Goal: Information Seeking & Learning: Learn about a topic

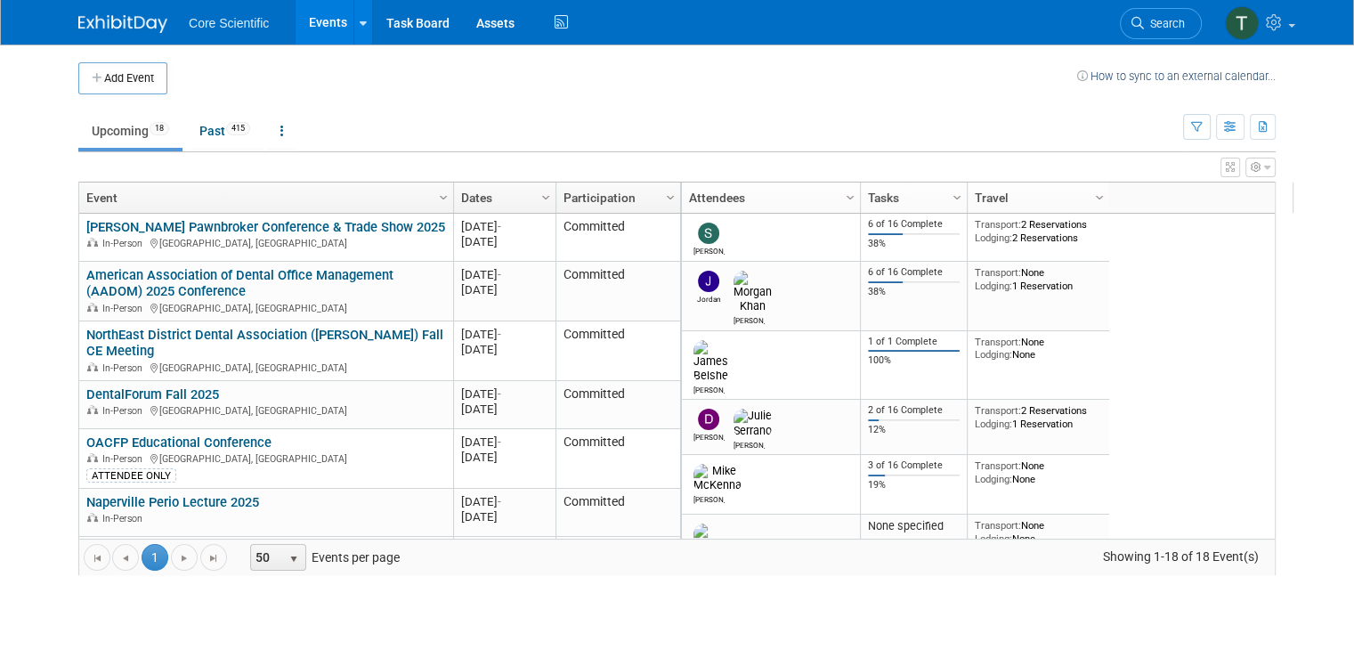
click at [447, 150] on ul "Upcoming 18 Past 415 All Events 433 Past and Upcoming Grouped Annually Events g…" at bounding box center [630, 132] width 1104 height 40
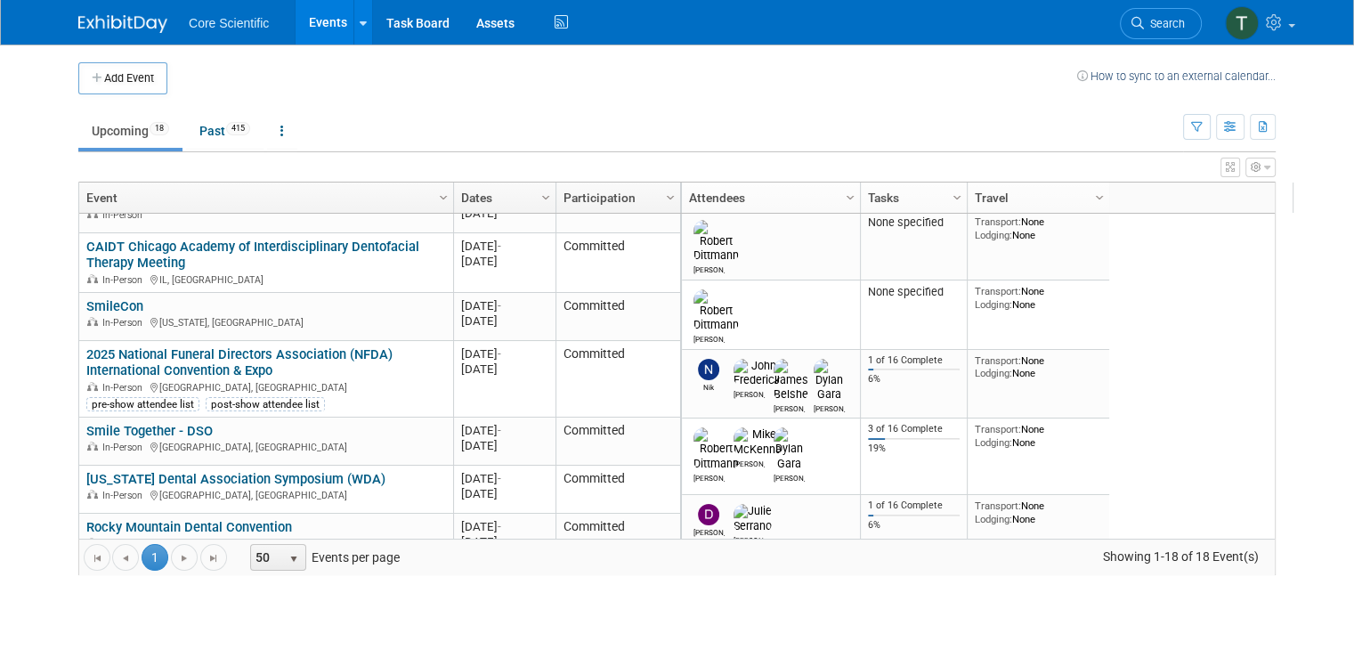
scroll to position [314, 0]
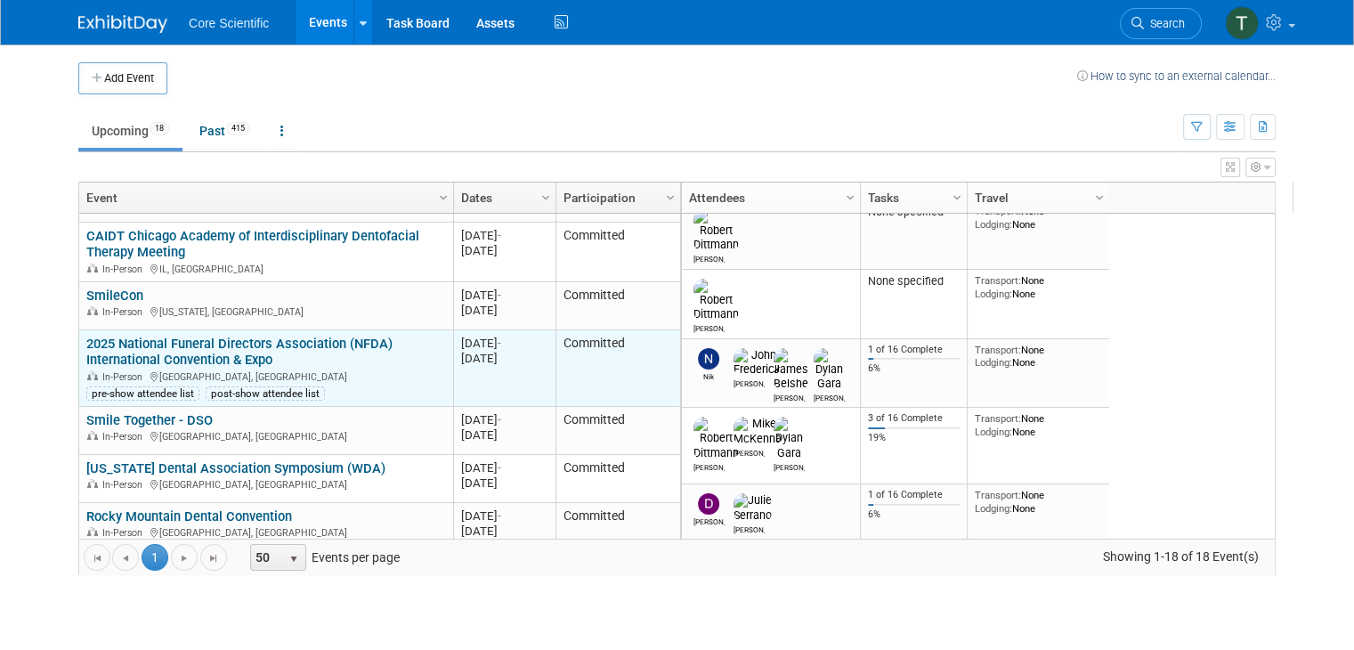
click at [504, 368] on td "20251026 Oct 26, 2025 - Oct 29, 2025" at bounding box center [504, 368] width 102 height 77
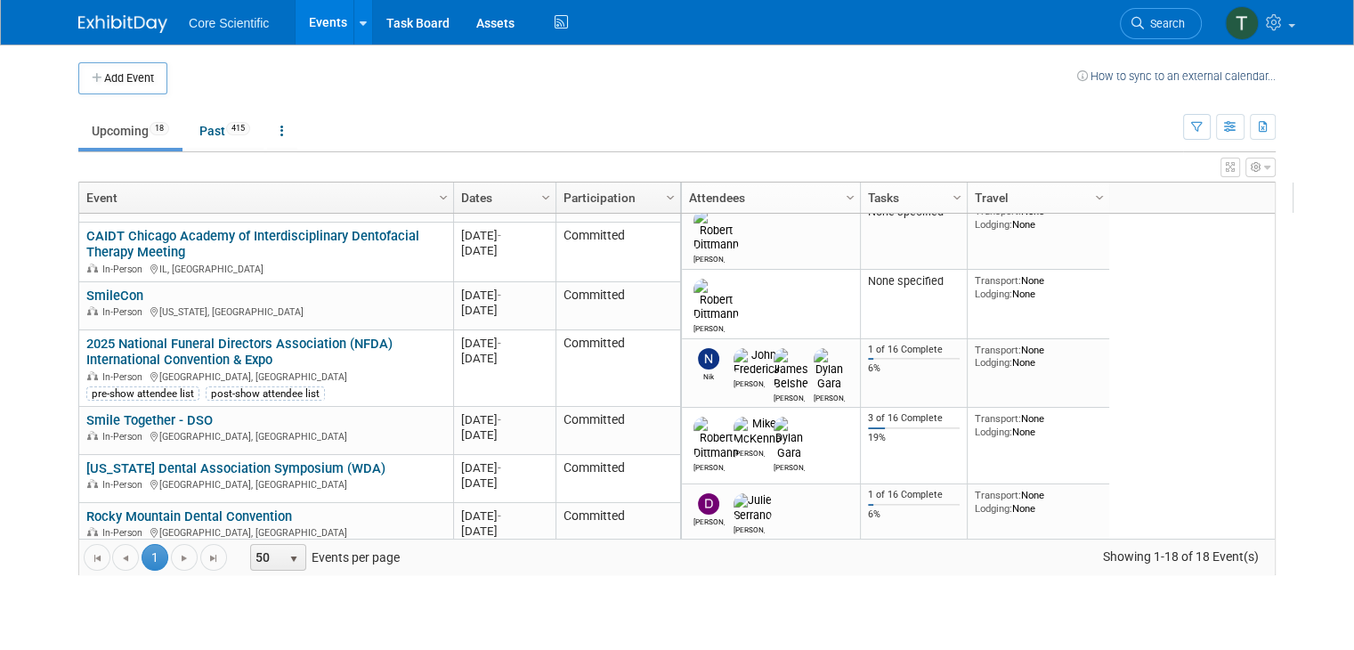
scroll to position [0, 0]
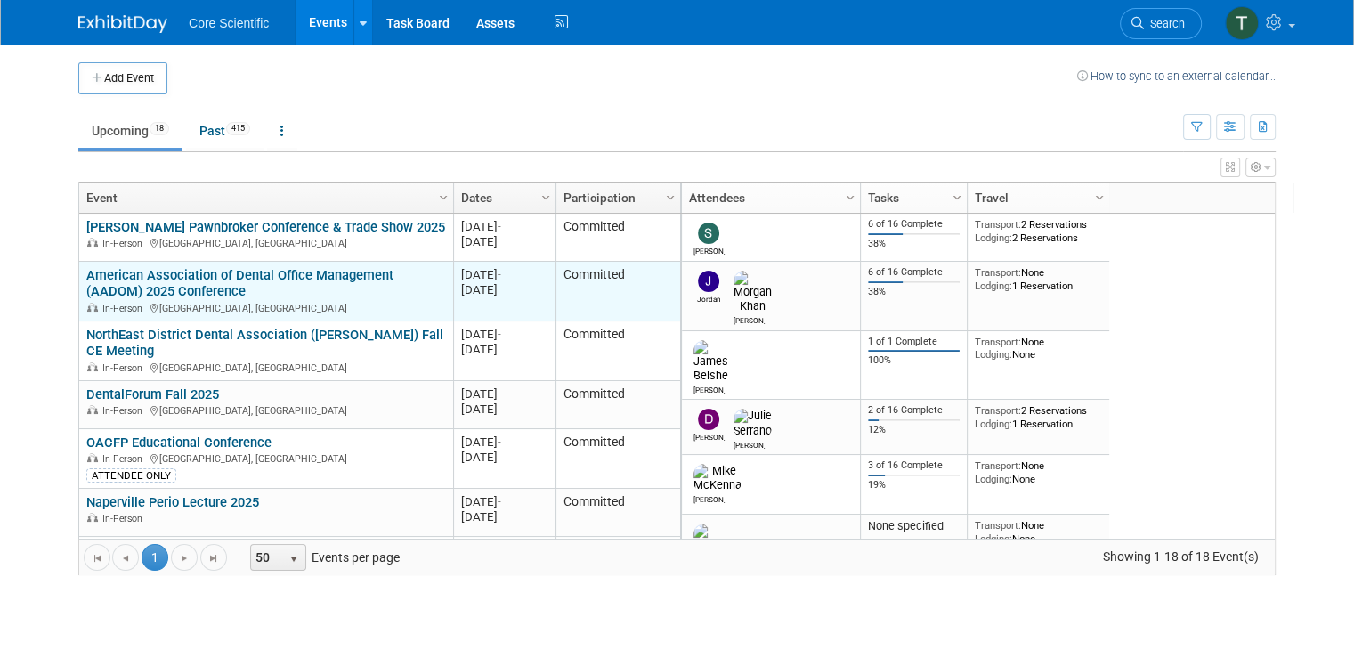
click at [247, 275] on link "American Association of Dental Office Management (AADOM) 2025 Conference" at bounding box center [239, 283] width 307 height 33
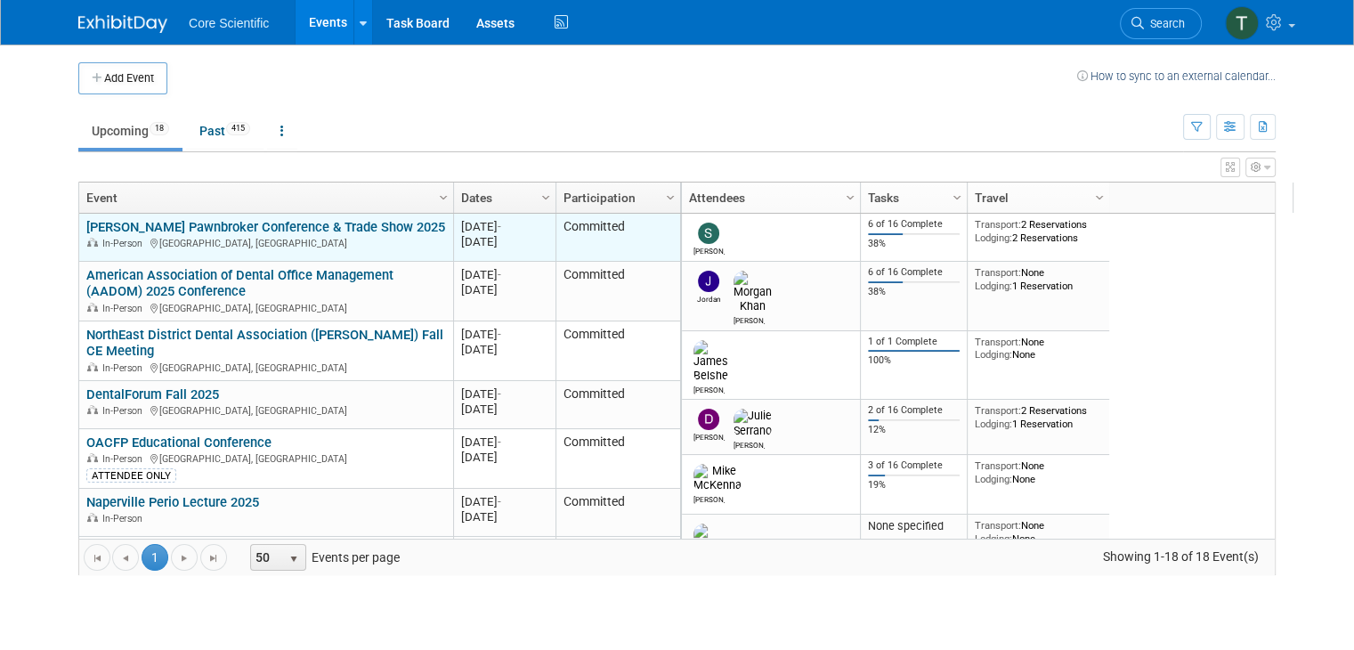
click at [252, 222] on link "[PERSON_NAME] Pawnbroker Conference & Trade Show 2025" at bounding box center [265, 227] width 359 height 16
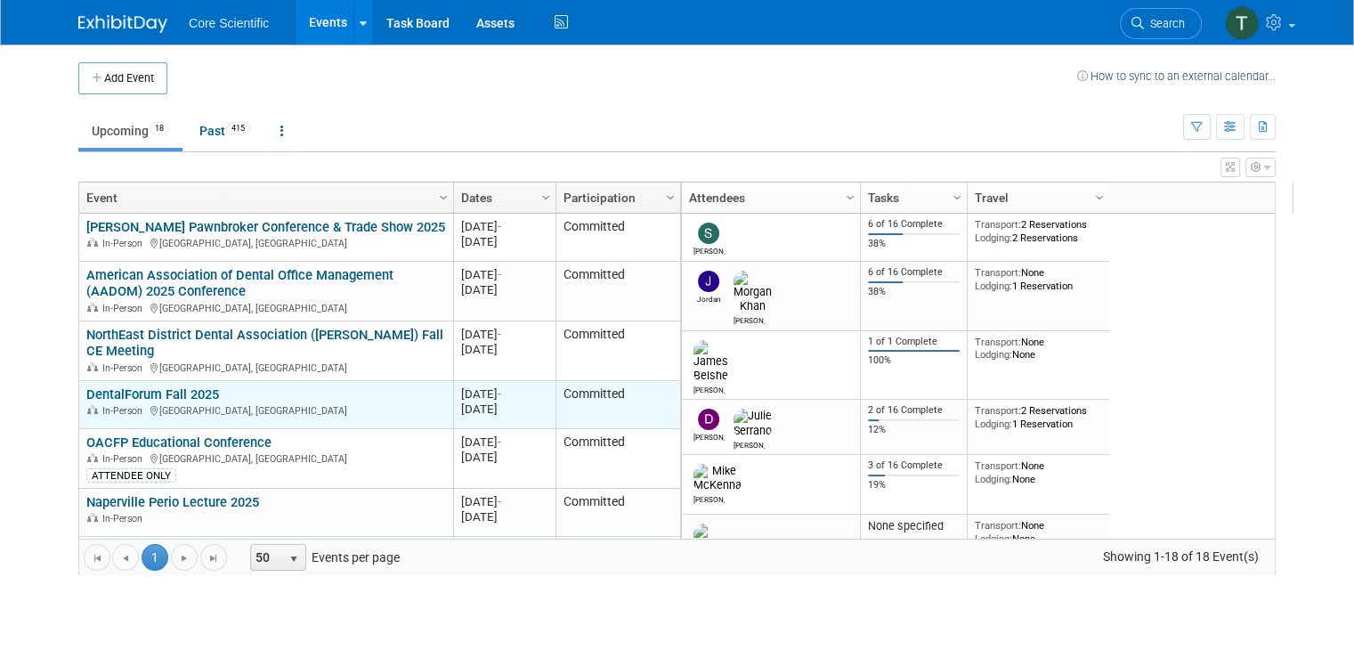
click at [162, 399] on link "DentalForum Fall 2025" at bounding box center [152, 394] width 133 height 16
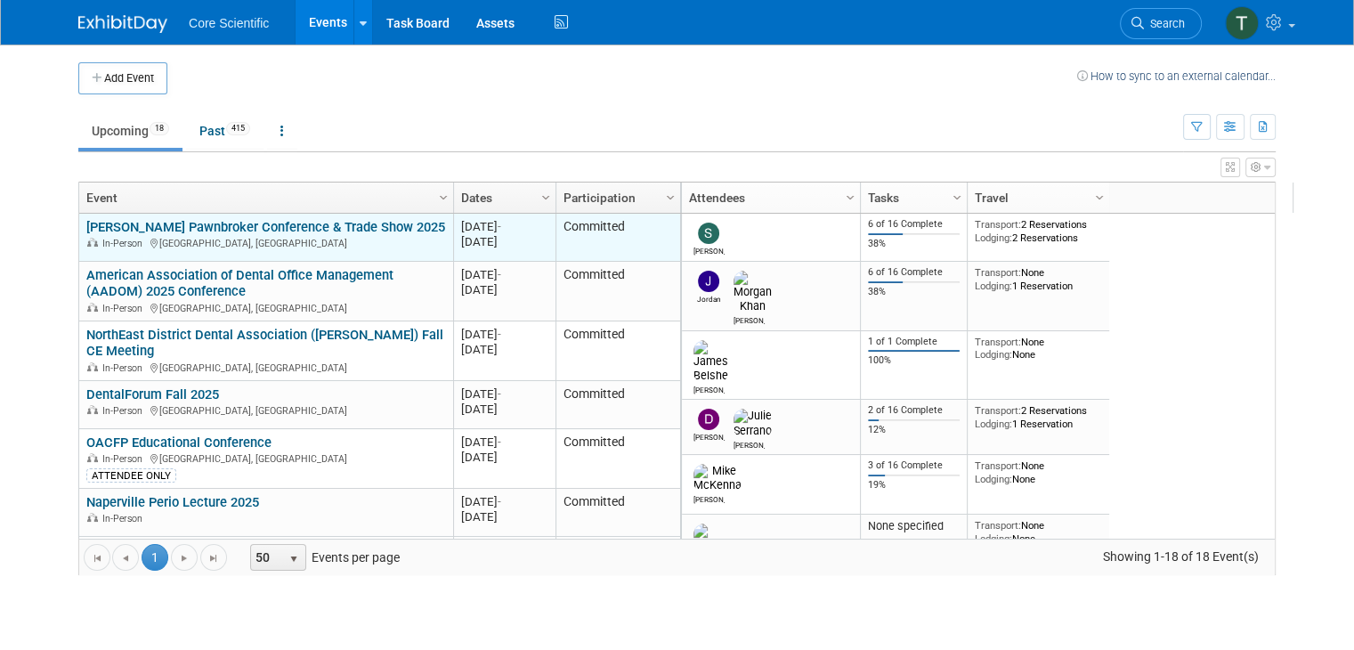
click at [258, 222] on link "[PERSON_NAME] Pawnbroker Conference & Trade Show 2025" at bounding box center [265, 227] width 359 height 16
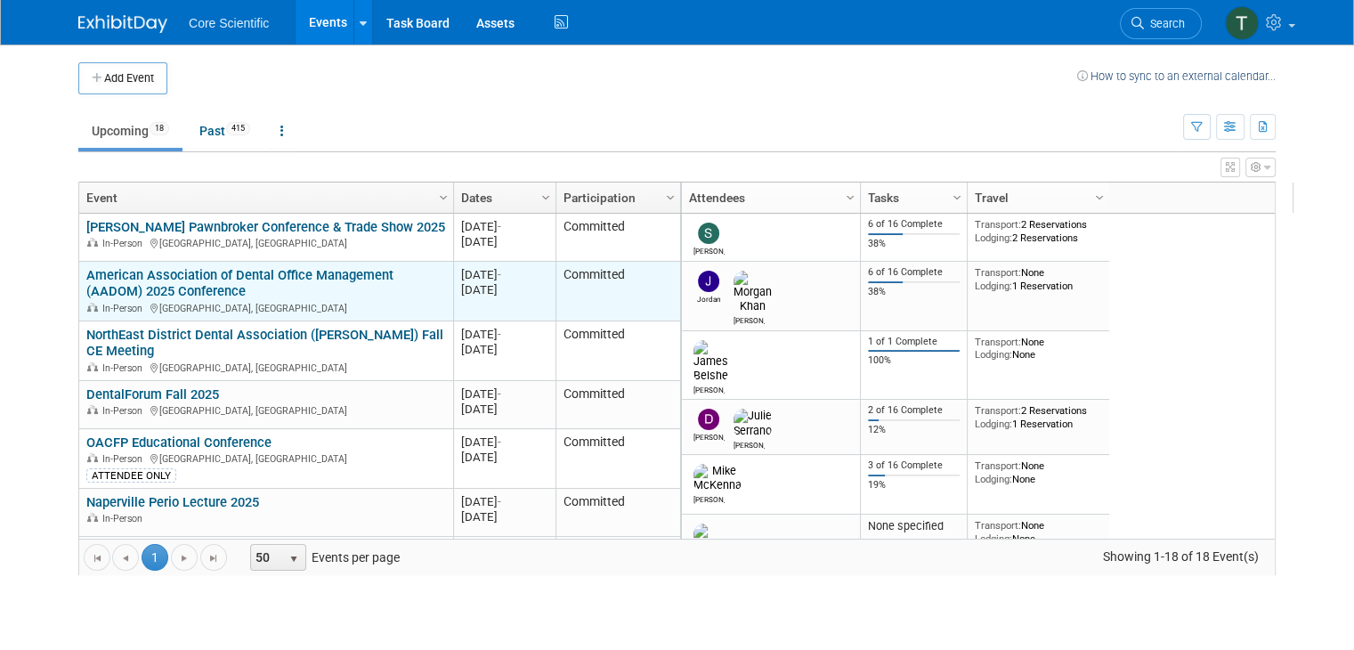
click at [168, 281] on div "American Association of Dental Office Management (AADOM) 2025 Conference In-Per…" at bounding box center [265, 291] width 359 height 48
click at [187, 274] on link "American Association of Dental Office Management (AADOM) 2025 Conference" at bounding box center [239, 283] width 307 height 33
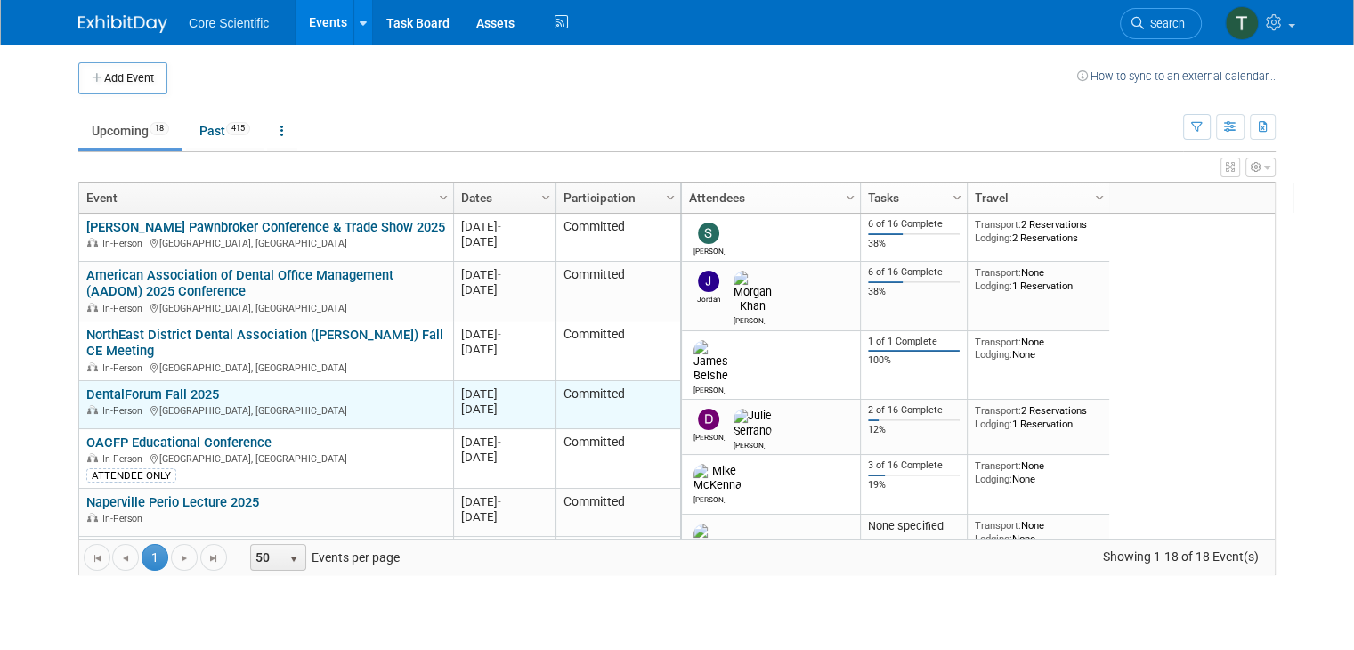
click at [158, 394] on link "DentalForum Fall 2025" at bounding box center [152, 394] width 133 height 16
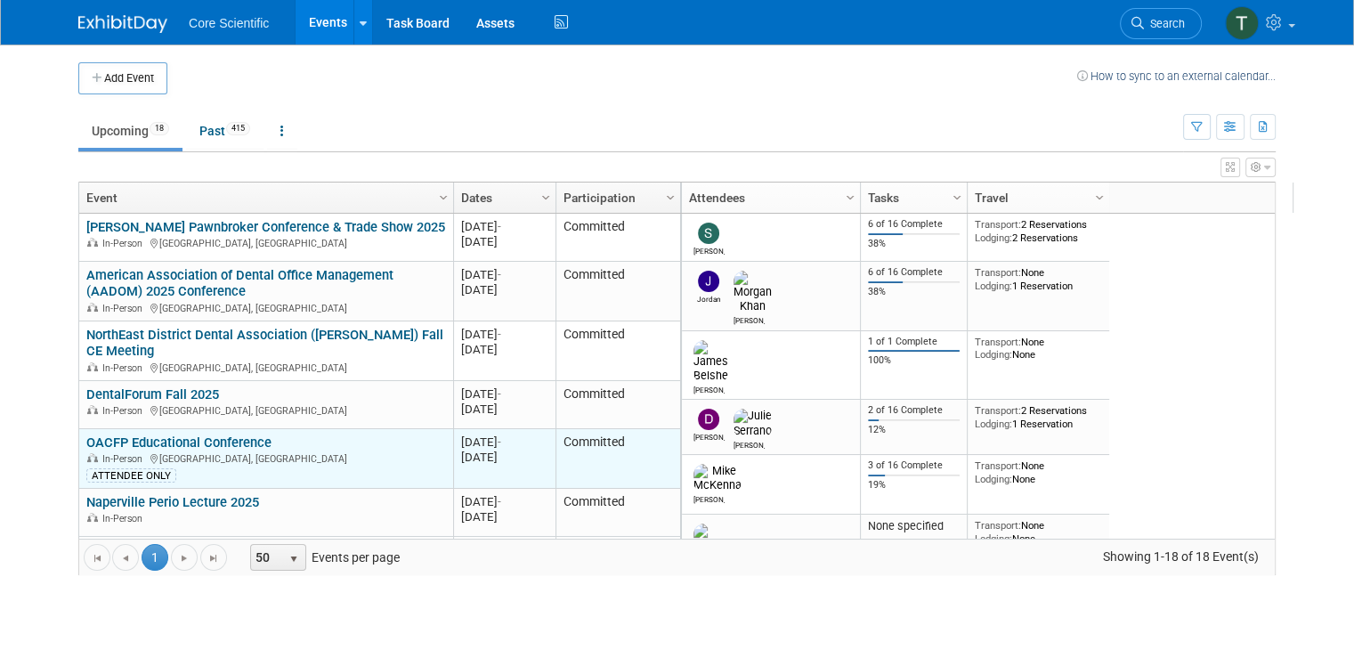
click at [183, 439] on link "OACFP Educational Conference" at bounding box center [178, 442] width 185 height 16
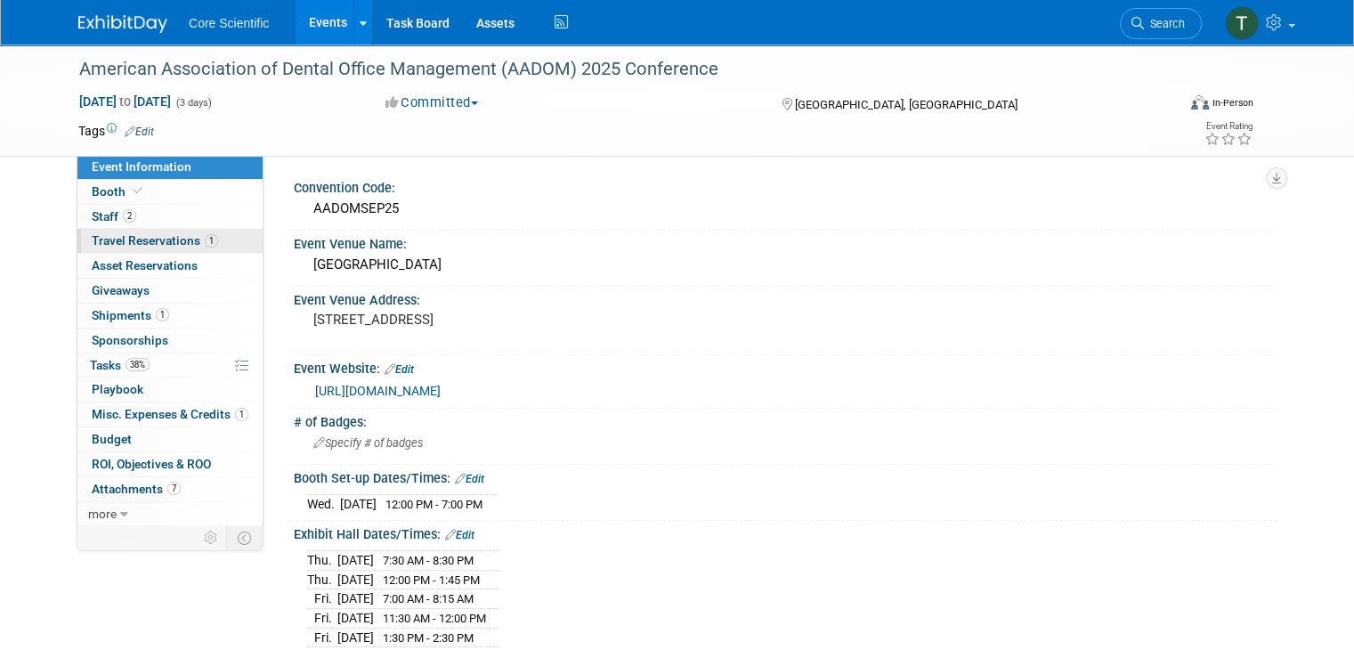
click at [156, 247] on span "Travel Reservations 1" at bounding box center [155, 240] width 126 height 14
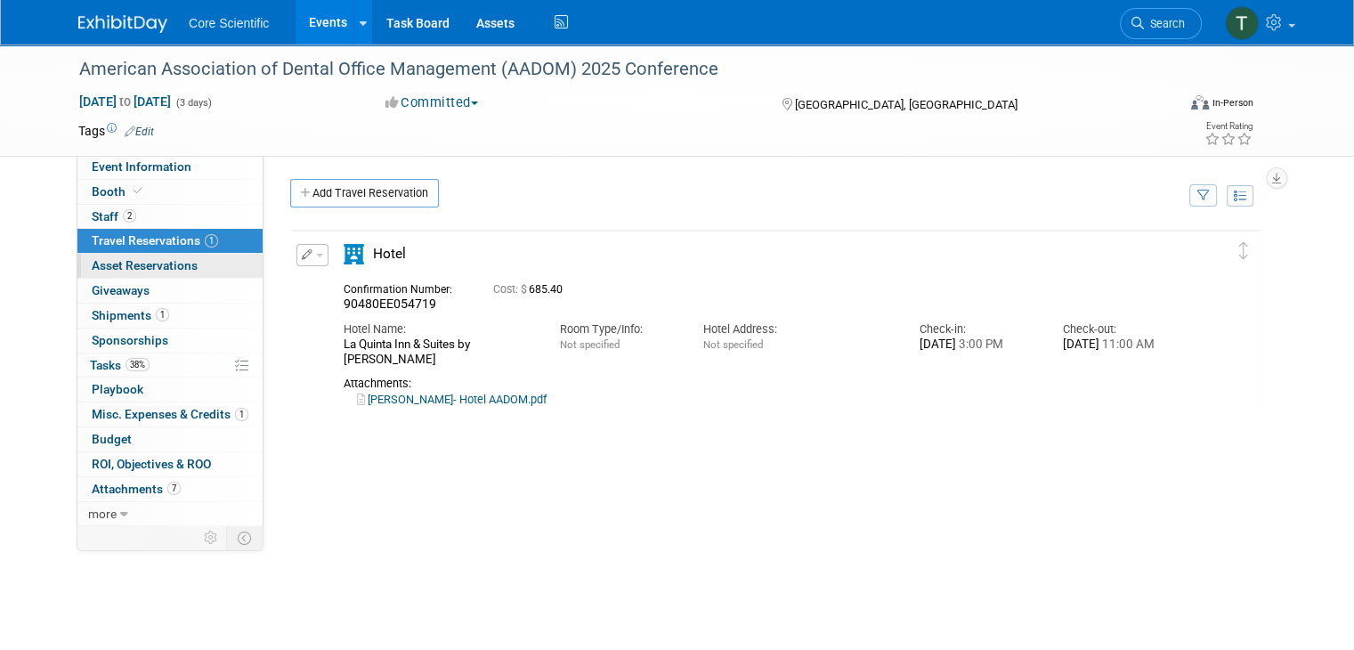
click at [128, 274] on link "0 Asset Reservations 0" at bounding box center [169, 266] width 185 height 24
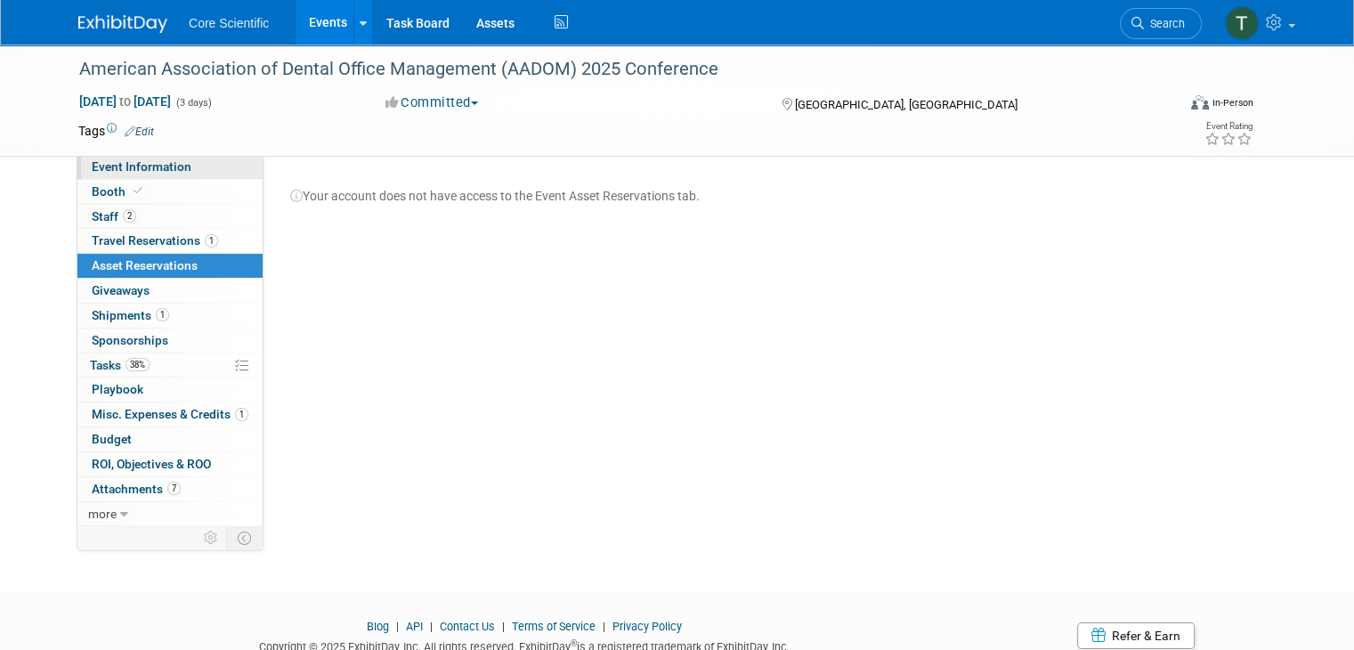
click at [145, 167] on span "Event Information" at bounding box center [142, 166] width 100 height 14
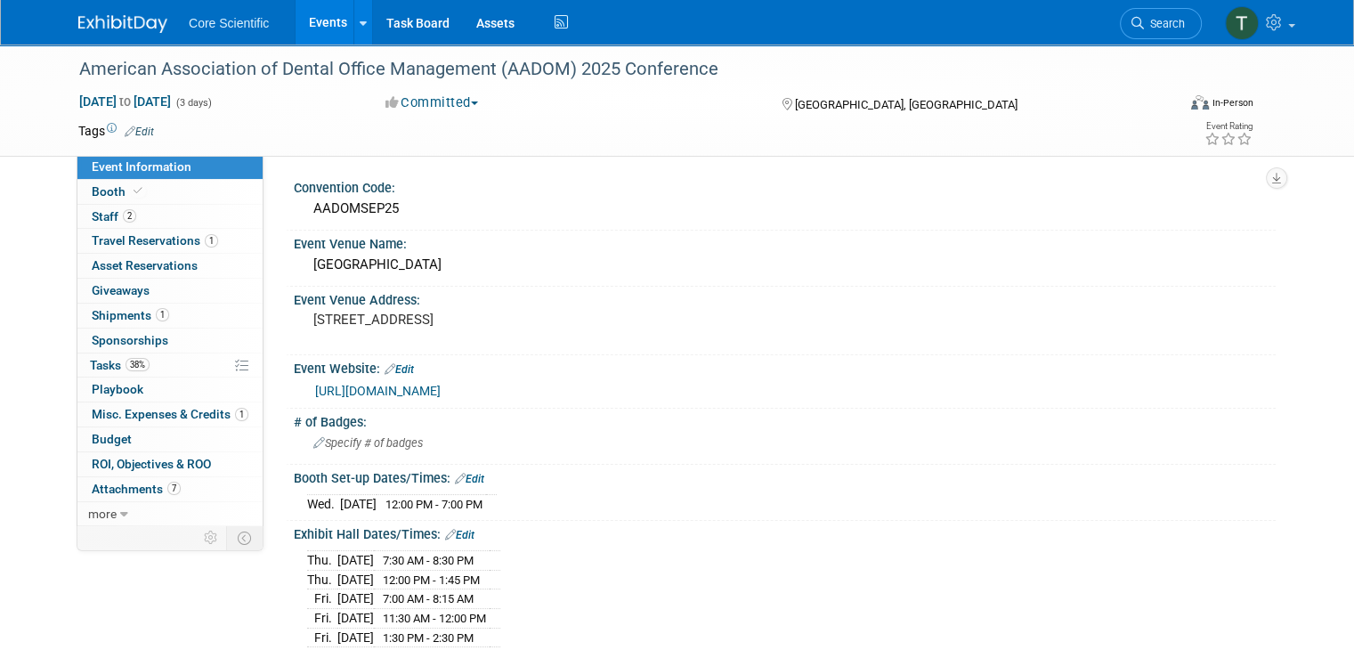
click at [145, 167] on span "Event Information" at bounding box center [142, 166] width 100 height 14
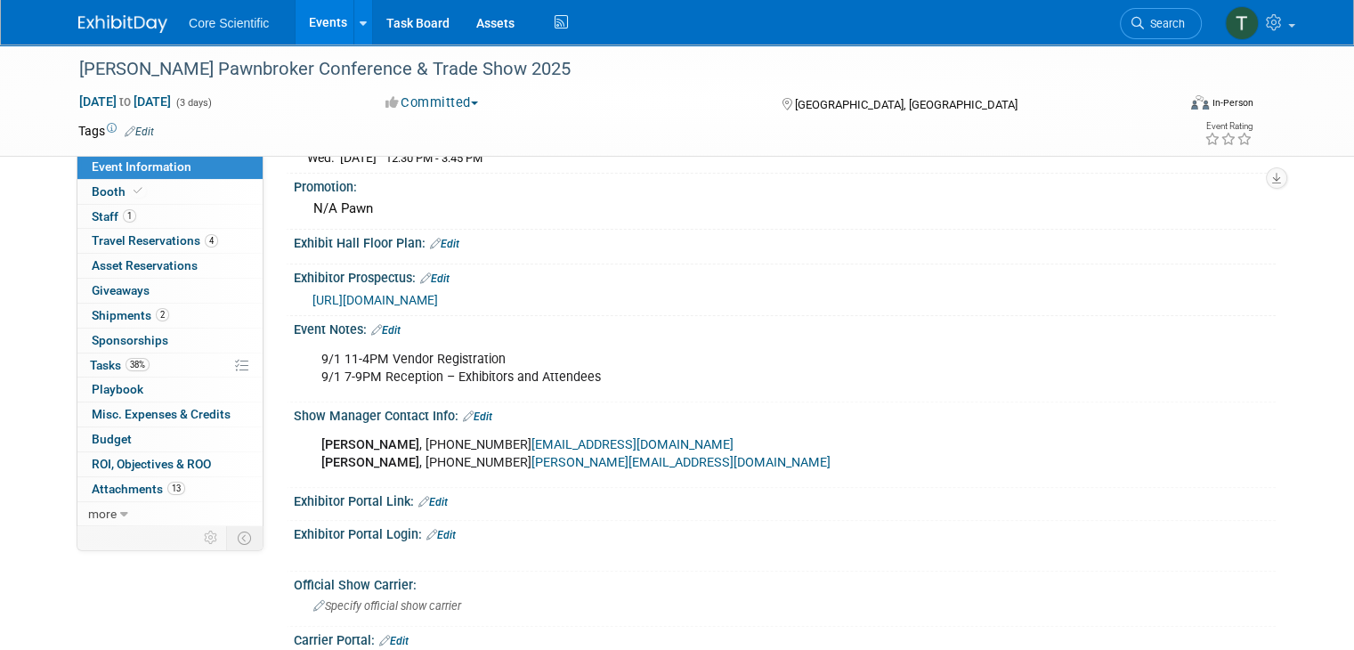
scroll to position [502, 0]
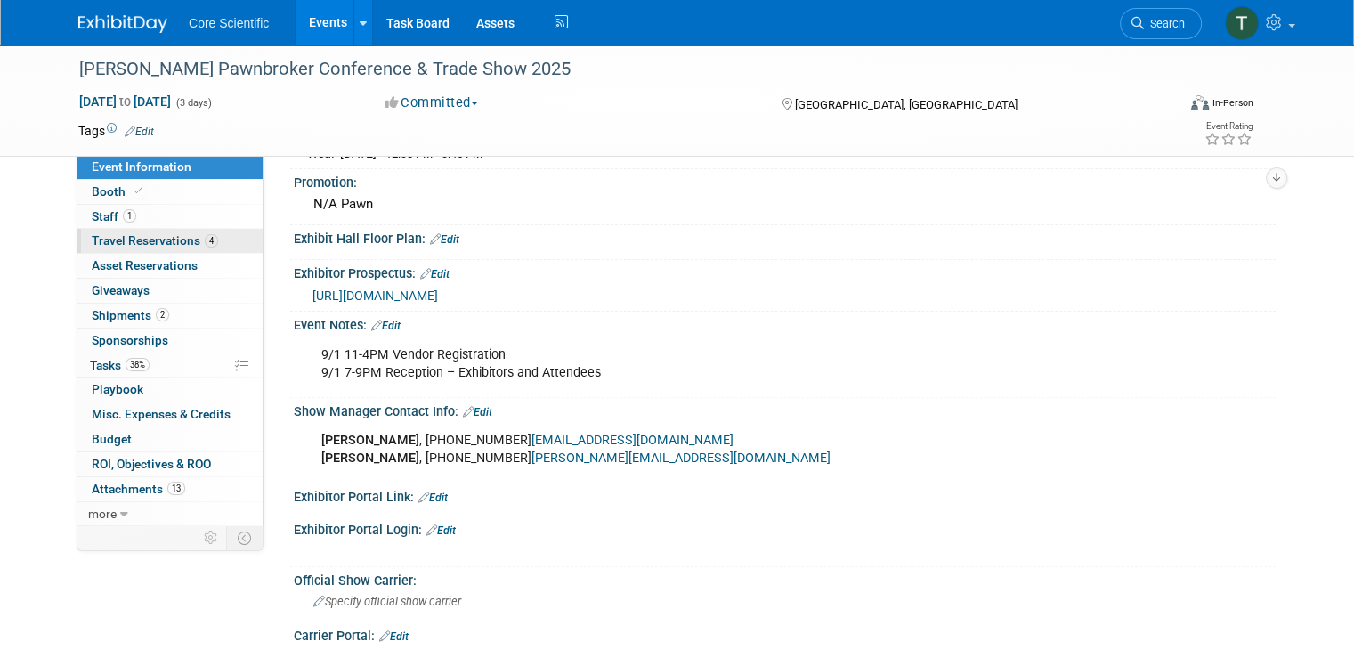
click at [134, 239] on span "Travel Reservations 4" at bounding box center [155, 240] width 126 height 14
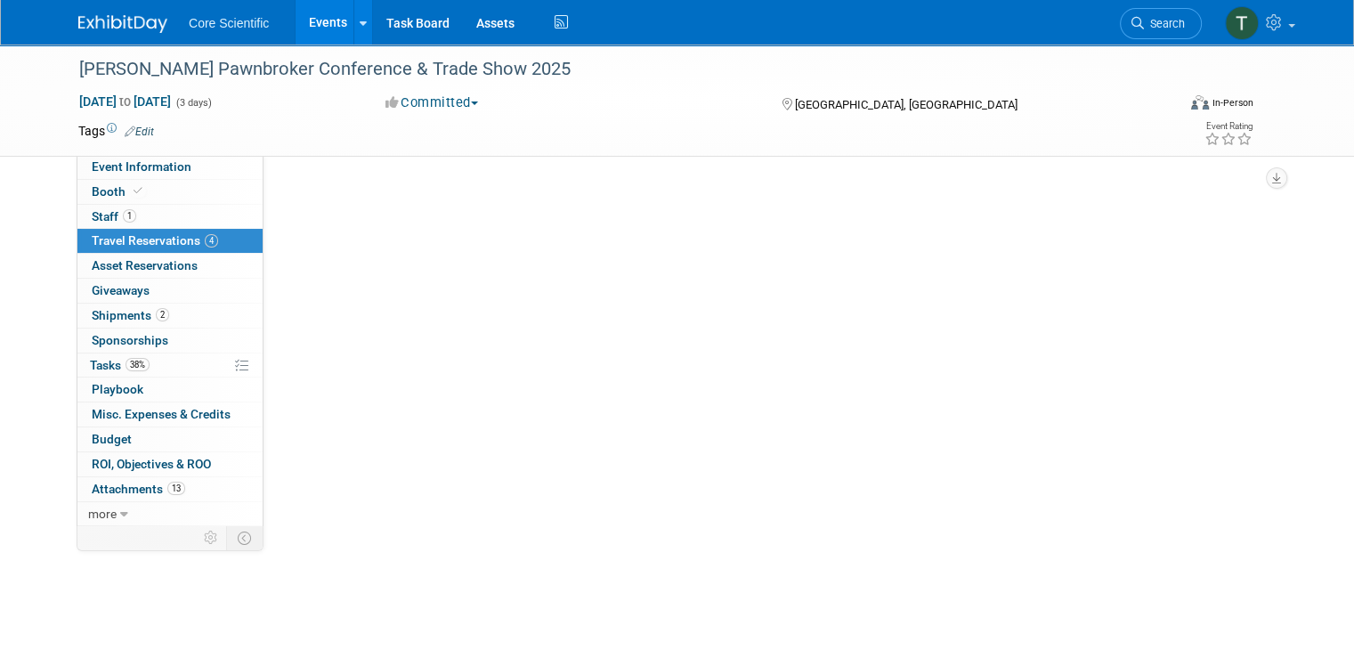
scroll to position [0, 0]
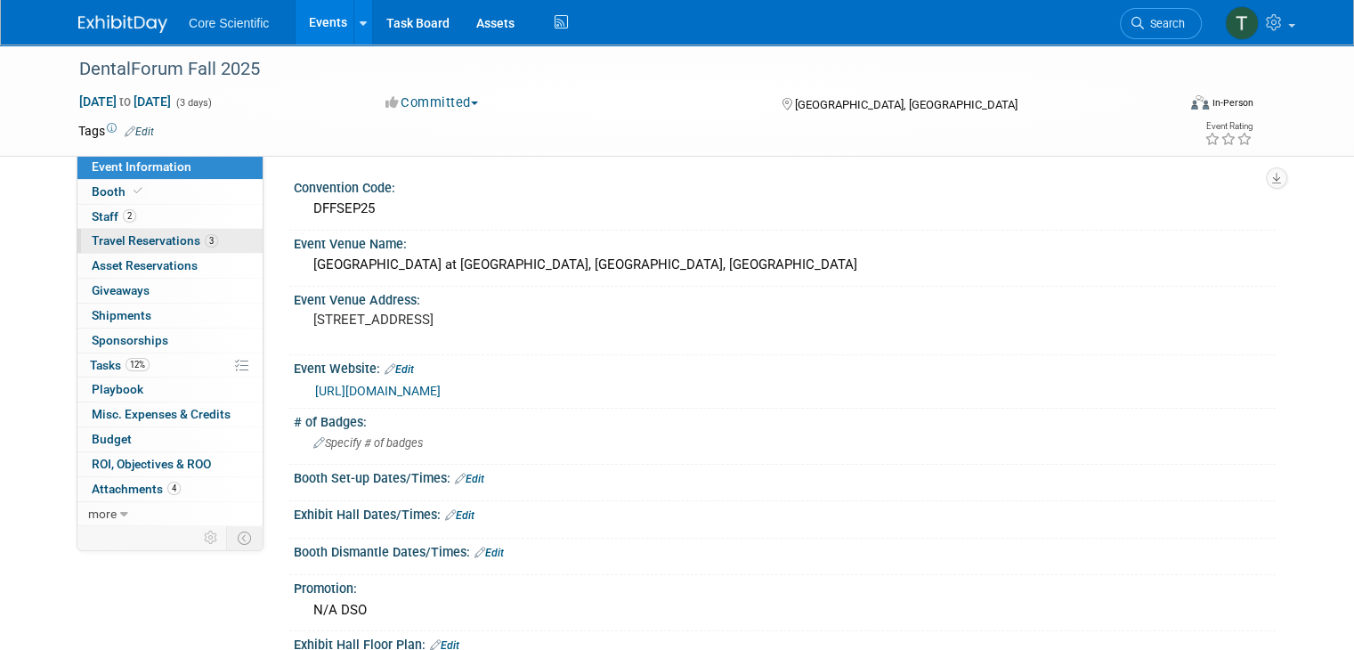
click at [146, 243] on span "Travel Reservations 3" at bounding box center [155, 240] width 126 height 14
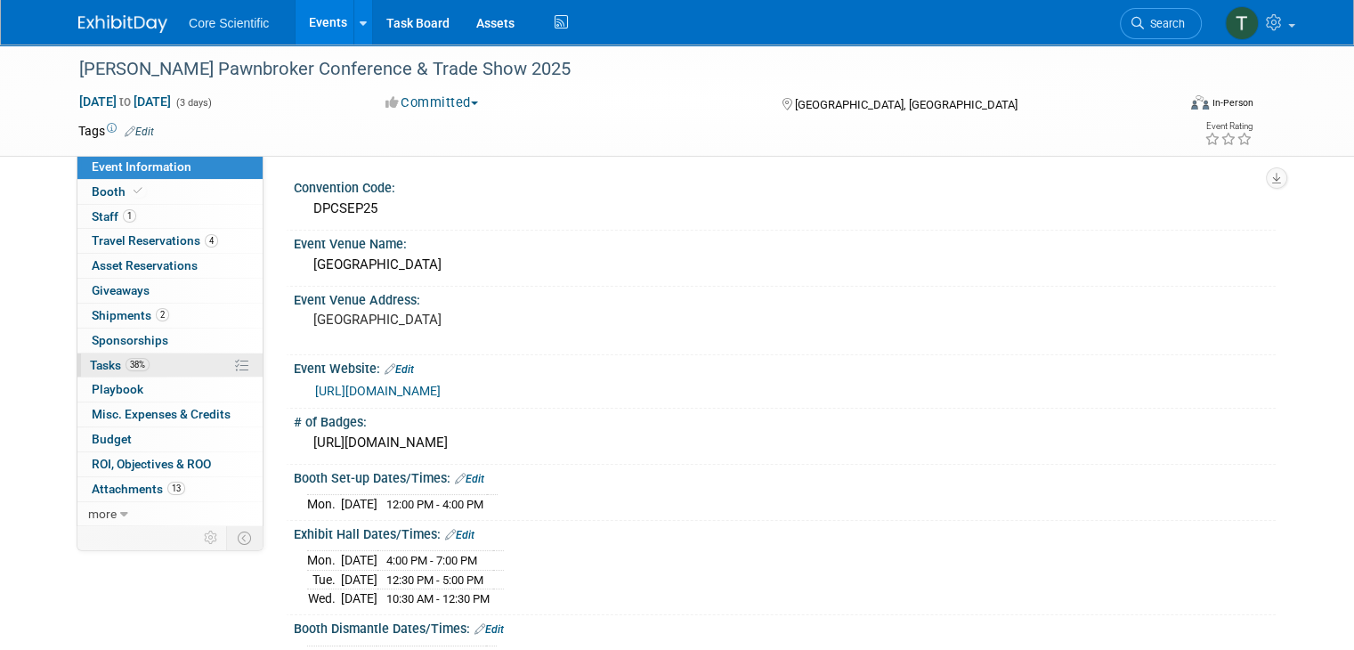
click at [235, 363] on icon at bounding box center [241, 365] width 13 height 13
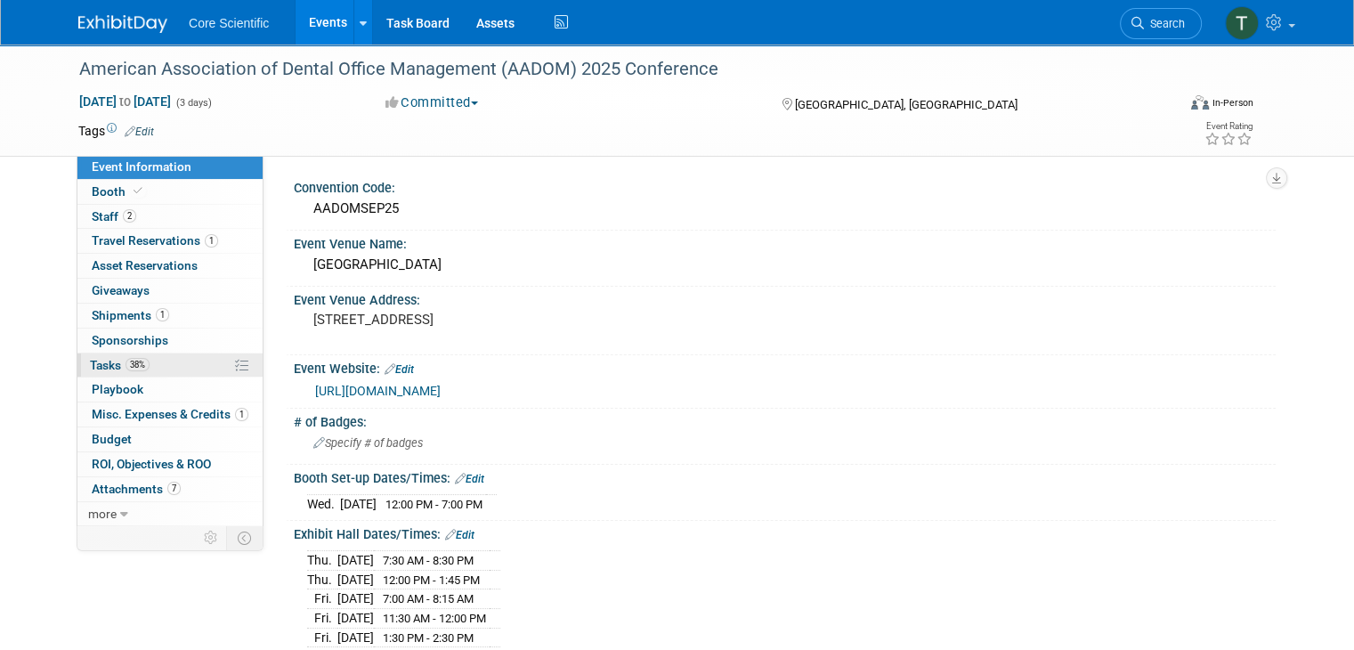
click at [90, 360] on span "Tasks 38%" at bounding box center [120, 365] width 60 height 14
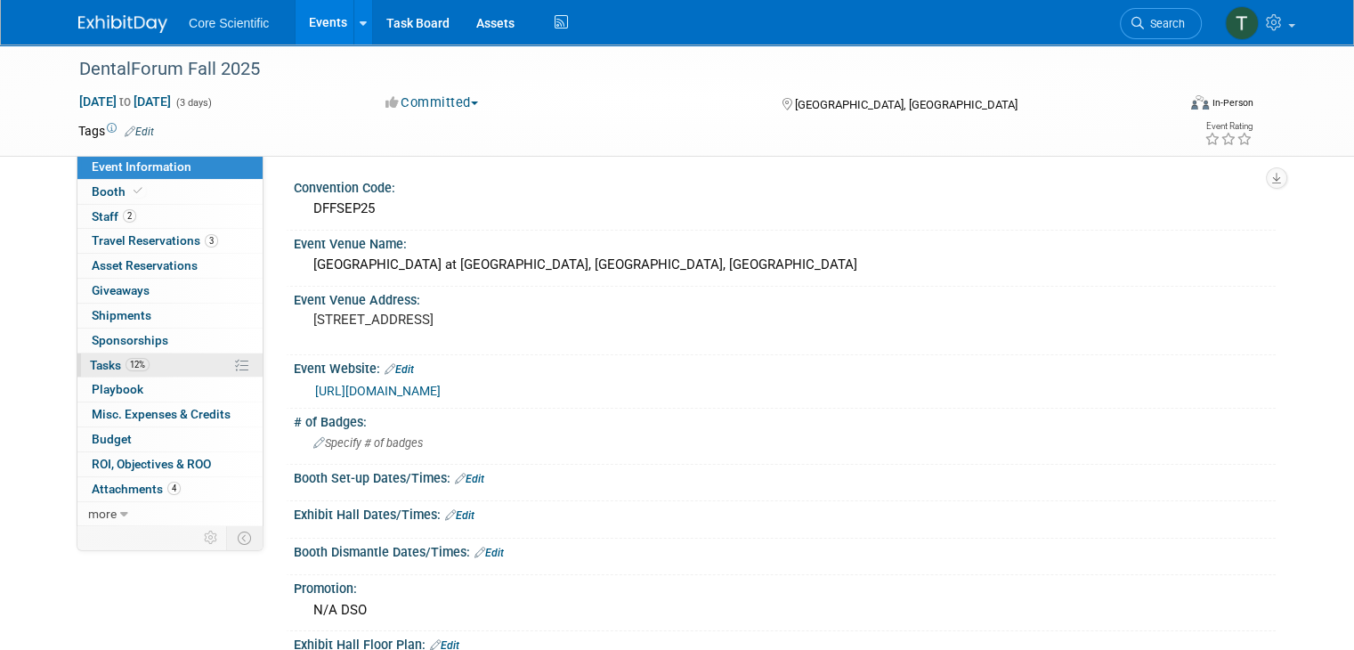
click at [90, 359] on span "Tasks 12%" at bounding box center [120, 365] width 60 height 14
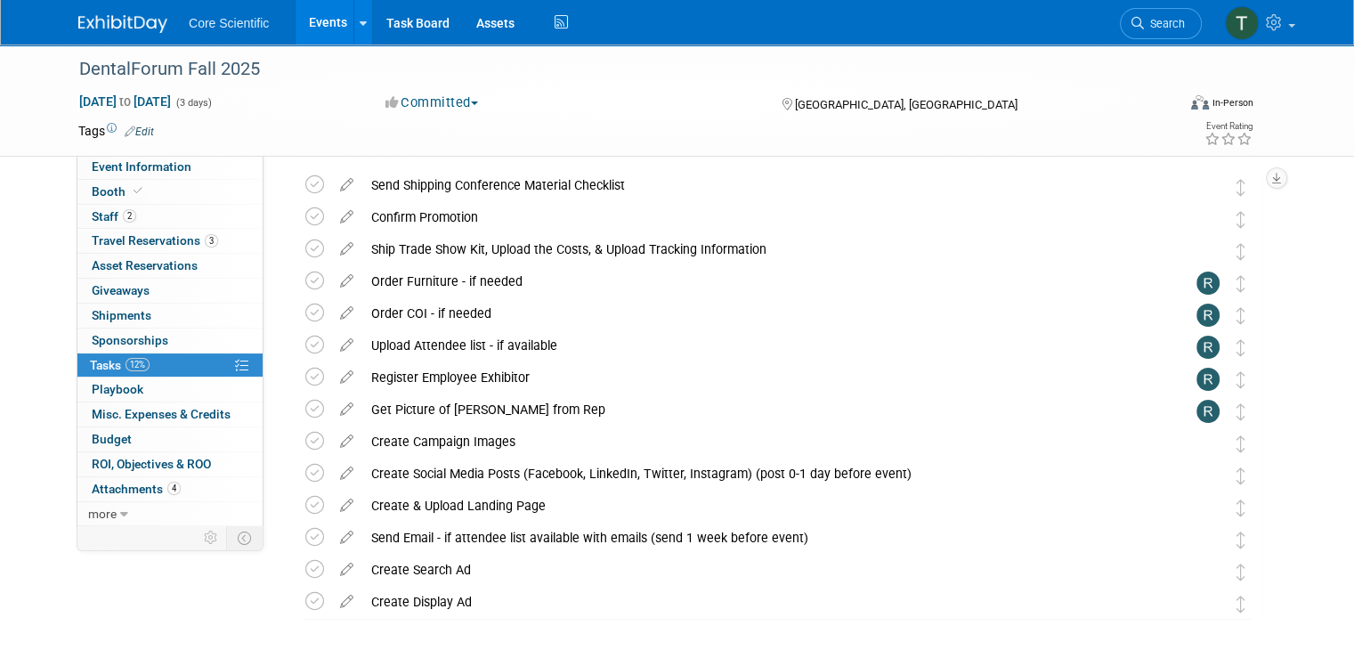
scroll to position [4, 0]
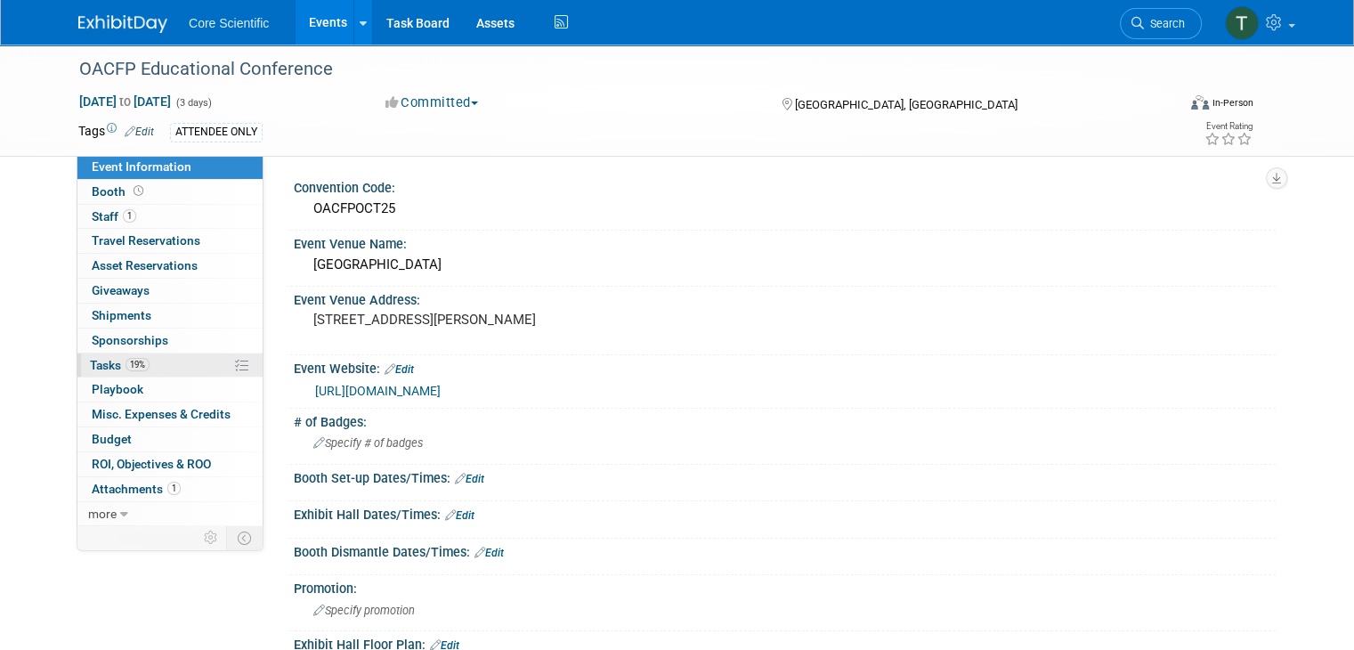
click at [90, 364] on span "Tasks 19%" at bounding box center [120, 365] width 60 height 14
